Goal: Transaction & Acquisition: Register for event/course

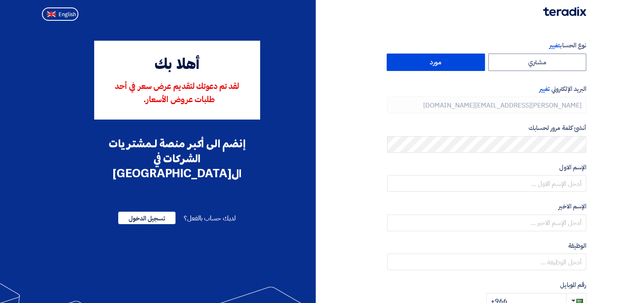
type input "[PHONE_NUMBER]"
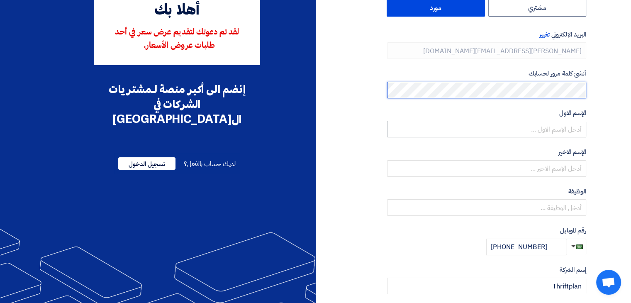
scroll to position [55, 0]
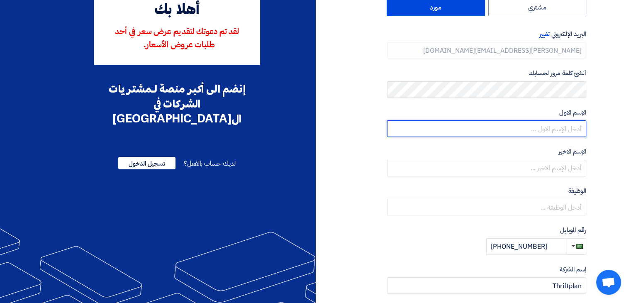
click at [511, 124] on input "text" at bounding box center [486, 128] width 199 height 17
type input "[PERSON_NAME]"
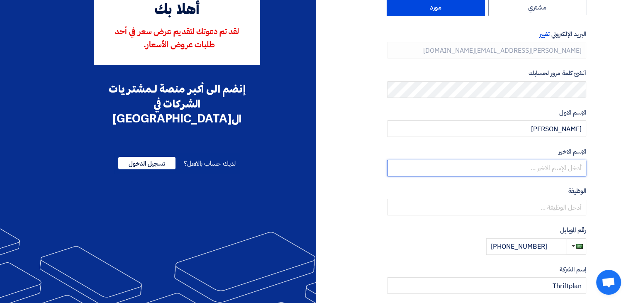
click at [514, 166] on input "text" at bounding box center [486, 168] width 199 height 17
type input "fahad"
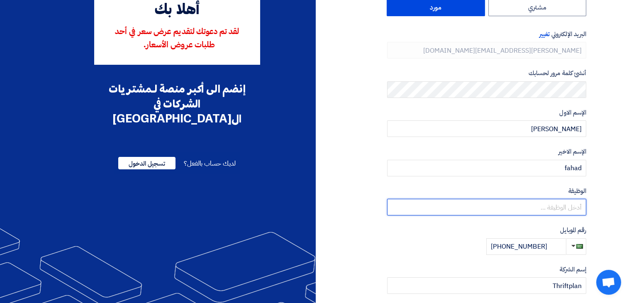
click at [529, 207] on input "text" at bounding box center [486, 207] width 199 height 17
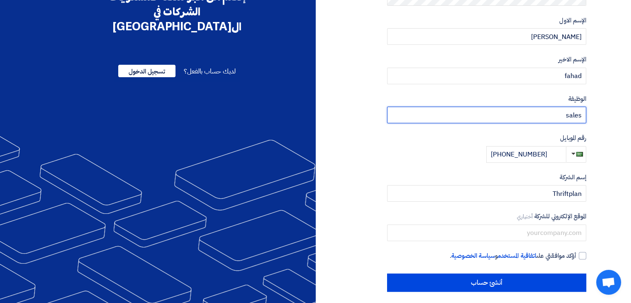
scroll to position [152, 0]
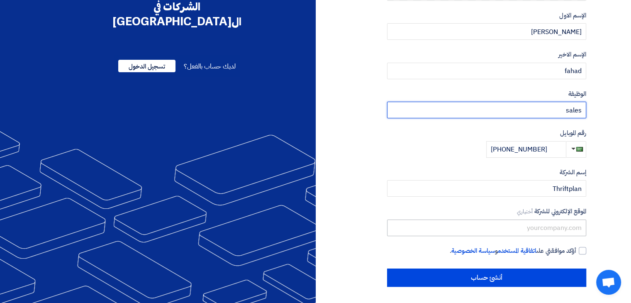
type input "sales"
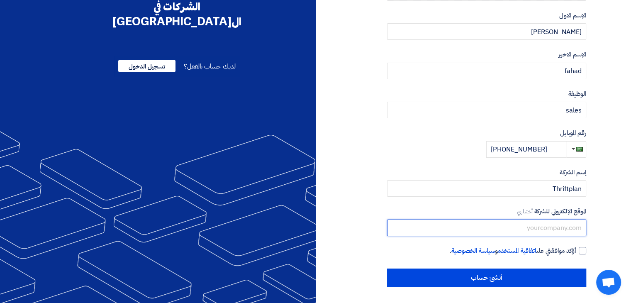
click at [544, 228] on input "text" at bounding box center [486, 227] width 199 height 17
paste input "[URL][DOMAIN_NAME]"
type input "[URL][DOMAIN_NAME]"
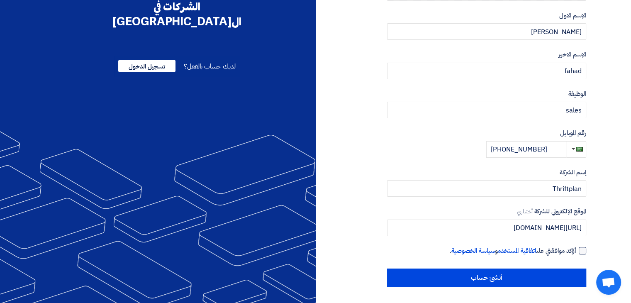
click at [578, 249] on label "أؤكد موافقتي على اتفاقية المستخدم و سياسة الخصوصية ." at bounding box center [486, 251] width 199 height 10
click at [576, 249] on input "أؤكد موافقتي على اتفاقية المستخدم و سياسة الخصوصية ." at bounding box center [476, 254] width 199 height 17
checkbox input "true"
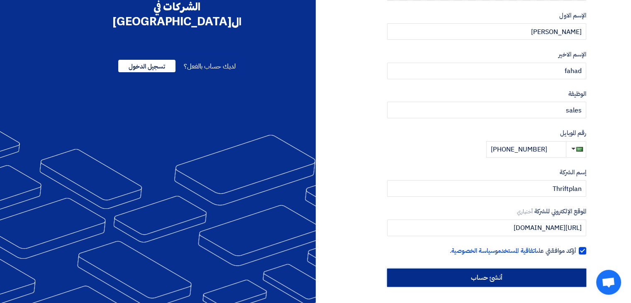
click at [564, 277] on input "أنشئ حساب" at bounding box center [486, 277] width 199 height 18
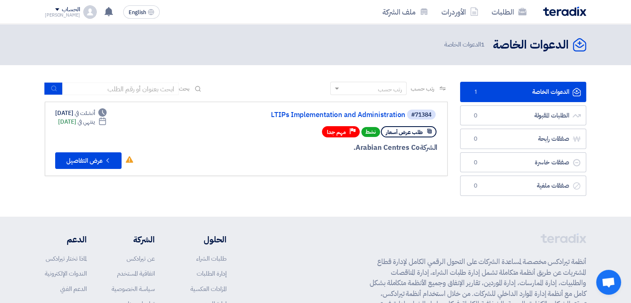
click at [62, 9] on div "الحساب" at bounding box center [71, 9] width 18 height 7
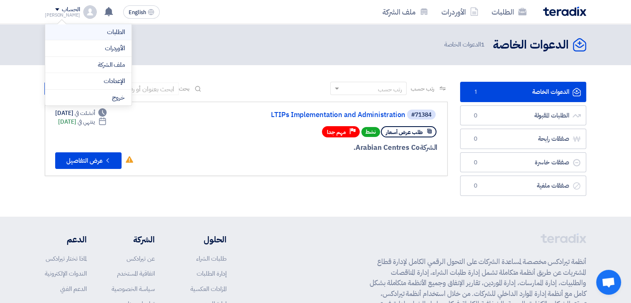
click at [111, 37] on li "الطلبات" at bounding box center [88, 32] width 86 height 17
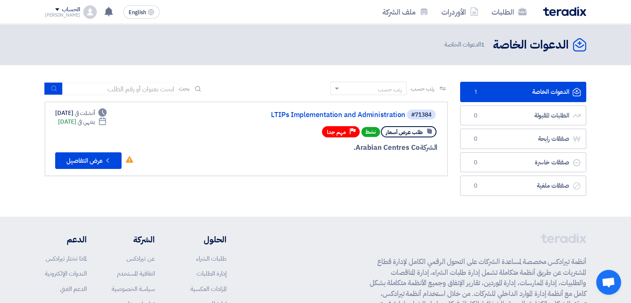
click at [304, 150] on div "الشركة Arabian Centres Co." at bounding box center [338, 147] width 200 height 11
click at [302, 113] on link "LTIPs Implementation and Administration" at bounding box center [322, 114] width 166 height 7
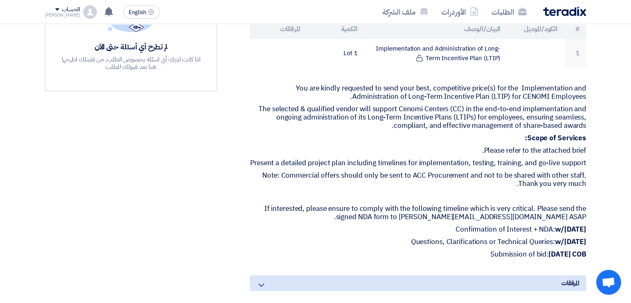
scroll to position [280, 0]
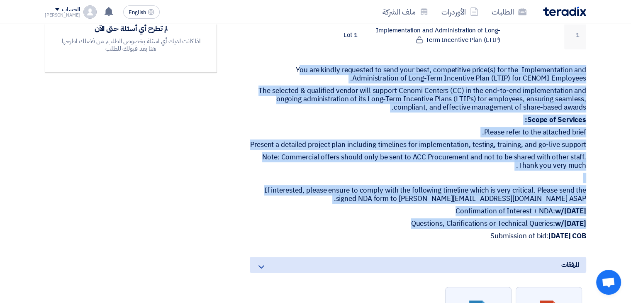
drag, startPoint x: 589, startPoint y: 244, endPoint x: 299, endPoint y: 53, distance: 347.5
click at [299, 53] on div "LTIPs Implementation and Administration بيانات العميل [PERSON_NAME] PROCUREMENT…" at bounding box center [407, 177] width 369 height 658
copy div "ou are kindly requested to send your best, competitive price(s) for the Impleme…"
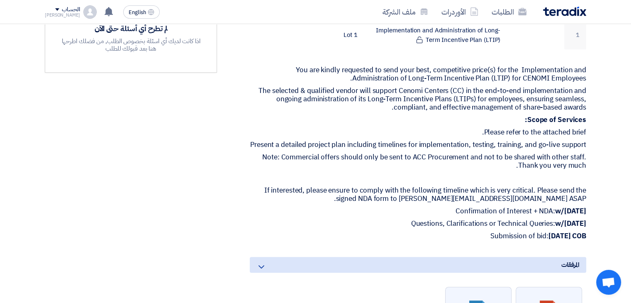
click at [123, 158] on div "مواعيد الطلب الموعد النهائي للرد Time Remaining 3 يوم : 23 ساعة : 50 دقيقة الأس…" at bounding box center [131, 177] width 185 height 658
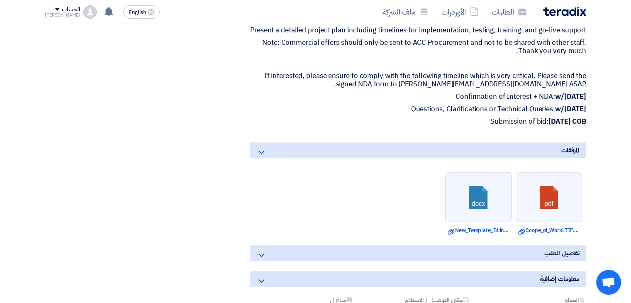
scroll to position [397, 0]
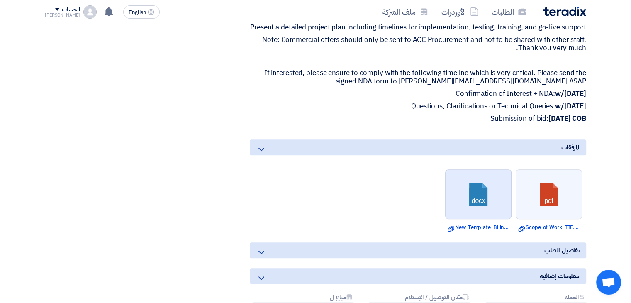
click at [491, 198] on link at bounding box center [479, 195] width 66 height 50
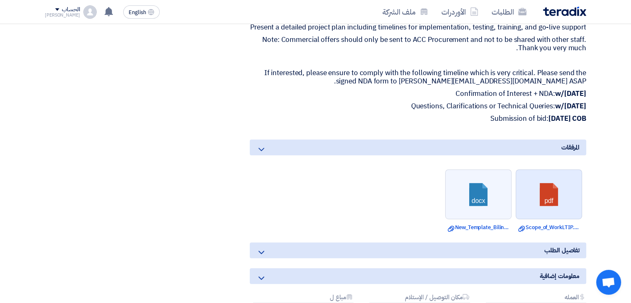
click at [536, 194] on link at bounding box center [549, 195] width 66 height 50
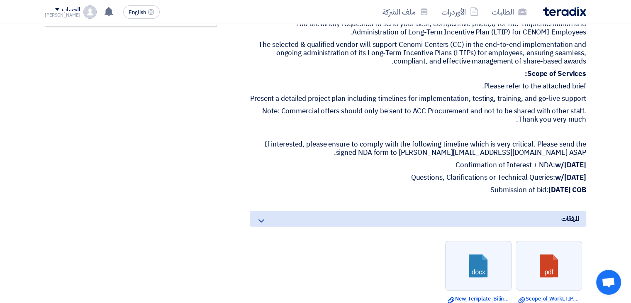
scroll to position [313, 0]
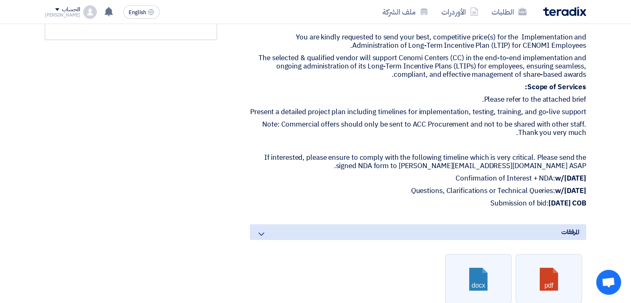
drag, startPoint x: 591, startPoint y: 208, endPoint x: 444, endPoint y: 205, distance: 146.9
click at [444, 205] on div "LTIPs Implementation and Administration بيانات العميل [PERSON_NAME] PROCUREMENT…" at bounding box center [407, 144] width 369 height 658
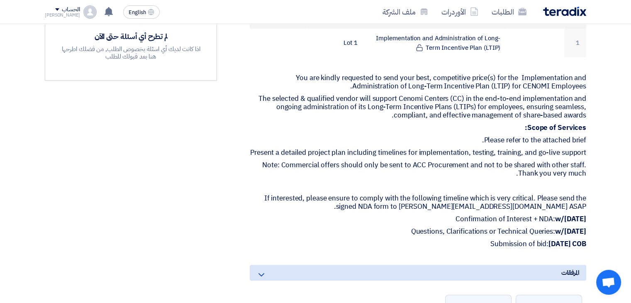
scroll to position [272, 0]
